Goal: Task Accomplishment & Management: Complete application form

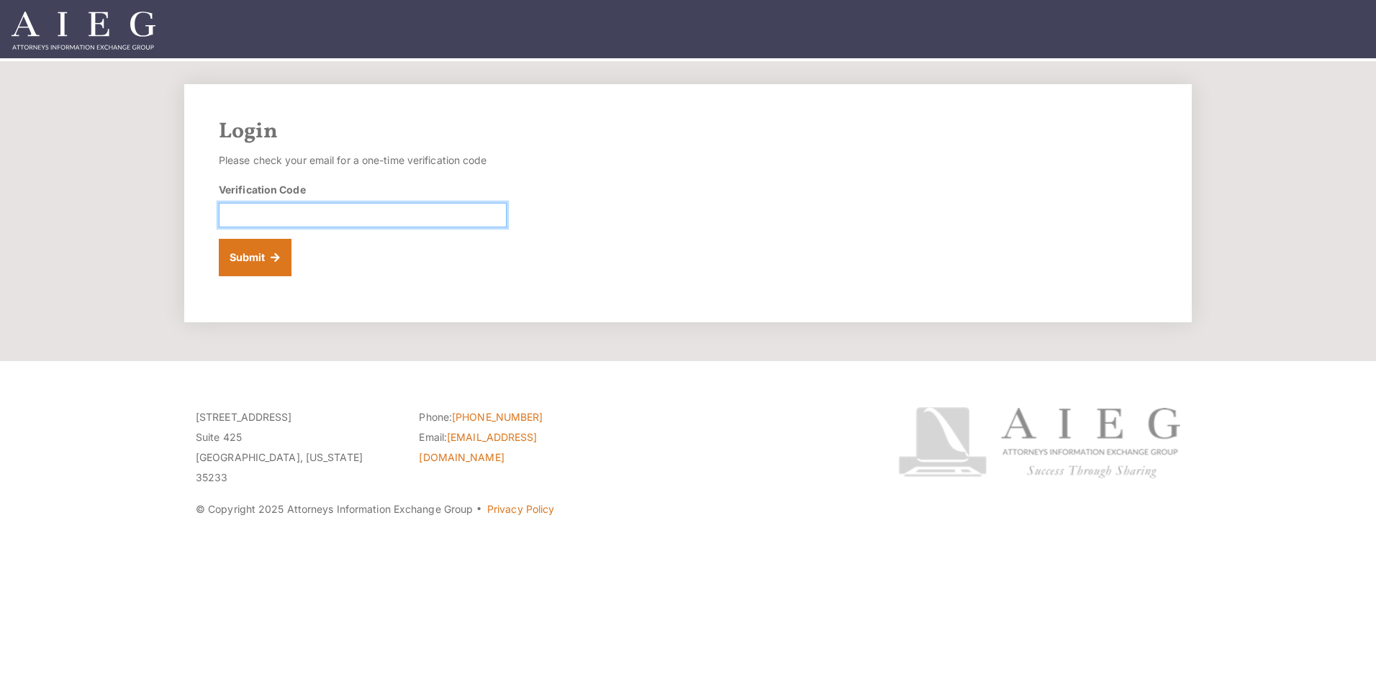
click at [235, 212] on input "Verification Code" at bounding box center [363, 215] width 288 height 24
click at [233, 212] on input "Verification Code" at bounding box center [363, 215] width 288 height 24
type input "686913"
click at [253, 251] on button "Submit" at bounding box center [255, 257] width 73 height 37
click at [260, 212] on input "Verification Code" at bounding box center [363, 215] width 288 height 24
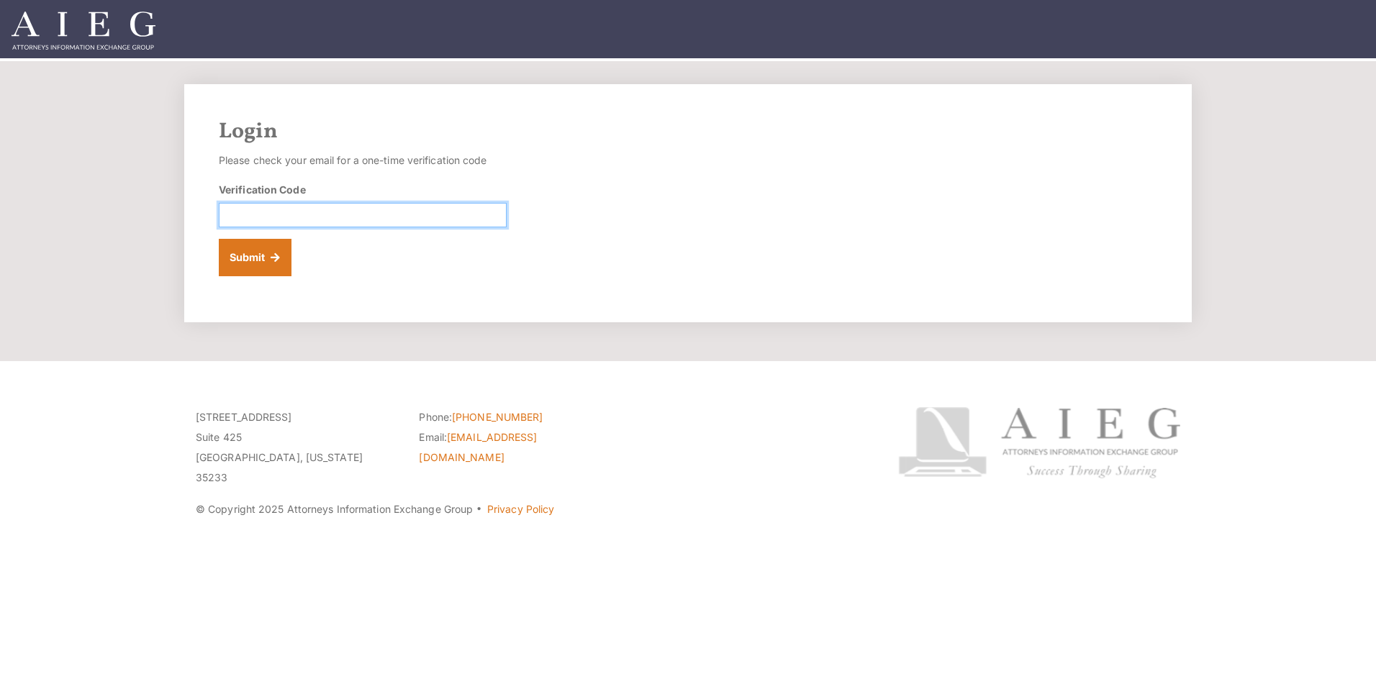
click at [265, 211] on input "Verification Code" at bounding box center [363, 215] width 288 height 24
type input "519156"
click at [246, 258] on button "Submit" at bounding box center [255, 257] width 73 height 37
